Goal: Task Accomplishment & Management: Use online tool/utility

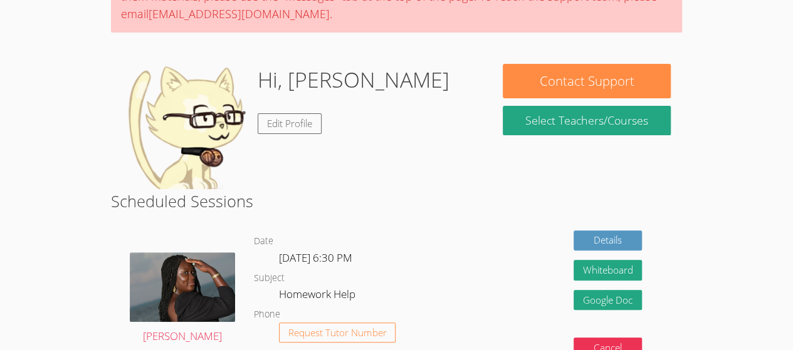
scroll to position [142, 0]
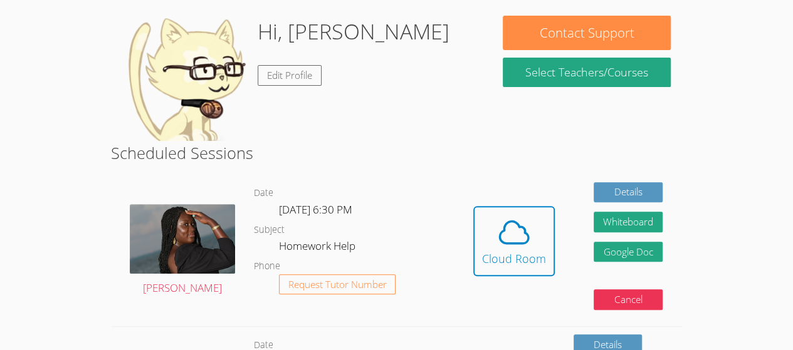
scroll to position [191, 0]
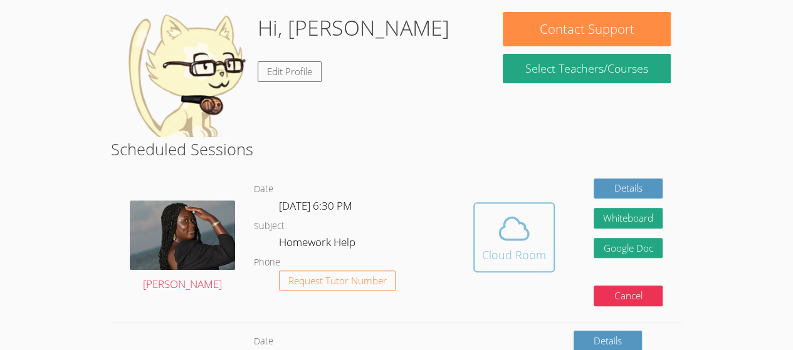
click at [485, 251] on div "Cloud Room" at bounding box center [514, 255] width 64 height 18
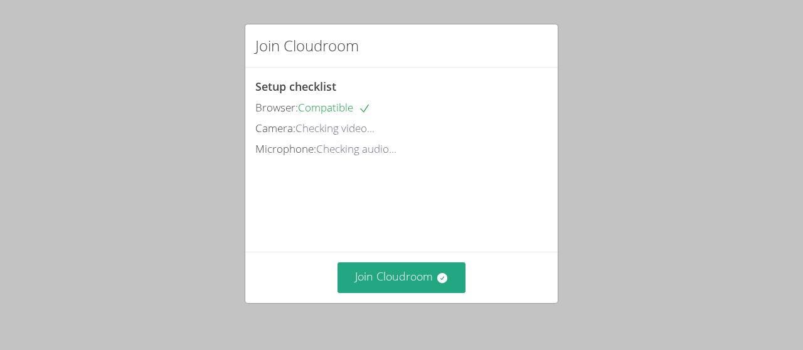
click at [443, 253] on video at bounding box center [349, 216] width 188 height 94
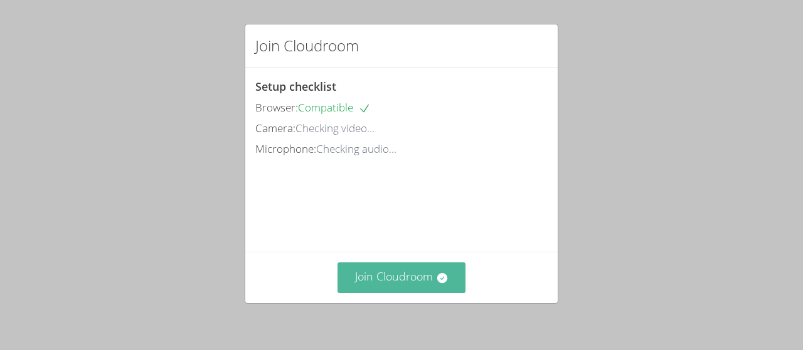
click at [415, 269] on button "Join Cloudroom" at bounding box center [401, 278] width 129 height 31
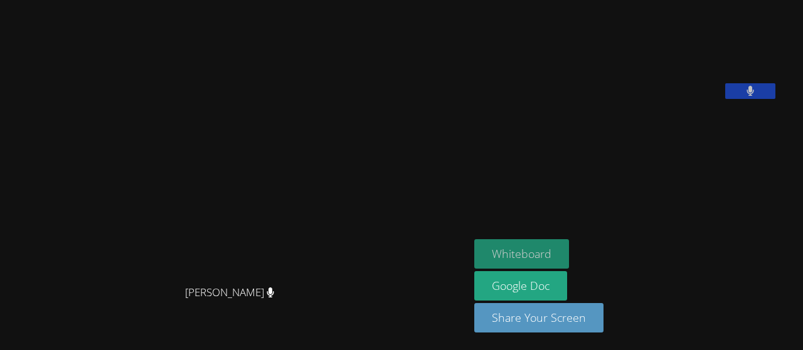
click at [545, 265] on button "Whiteboard" at bounding box center [521, 254] width 95 height 29
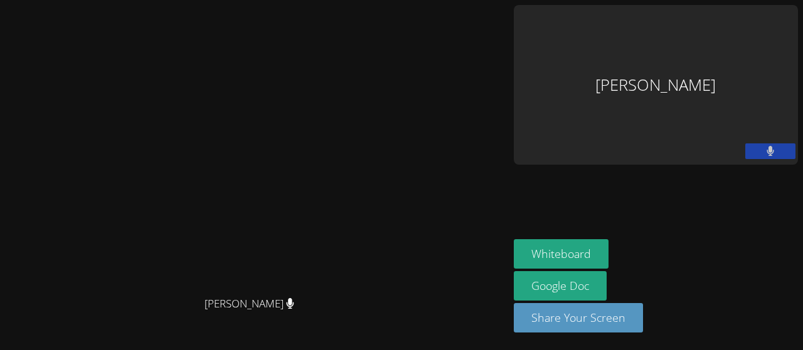
click at [677, 57] on div "[PERSON_NAME]" at bounding box center [655, 85] width 284 height 160
click at [608, 265] on button "Whiteboard" at bounding box center [560, 254] width 95 height 29
